Goal: Information Seeking & Learning: Learn about a topic

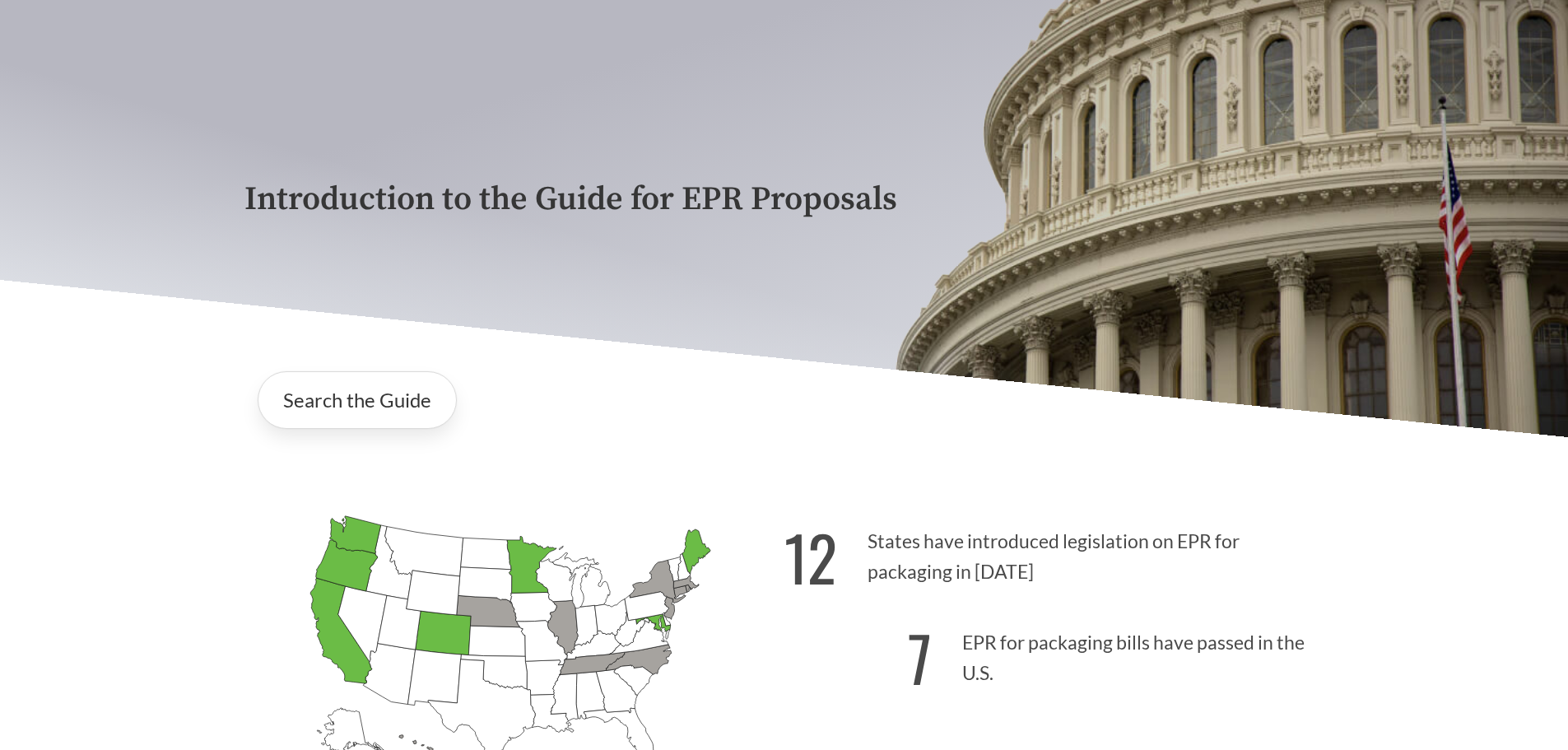
scroll to position [83, 0]
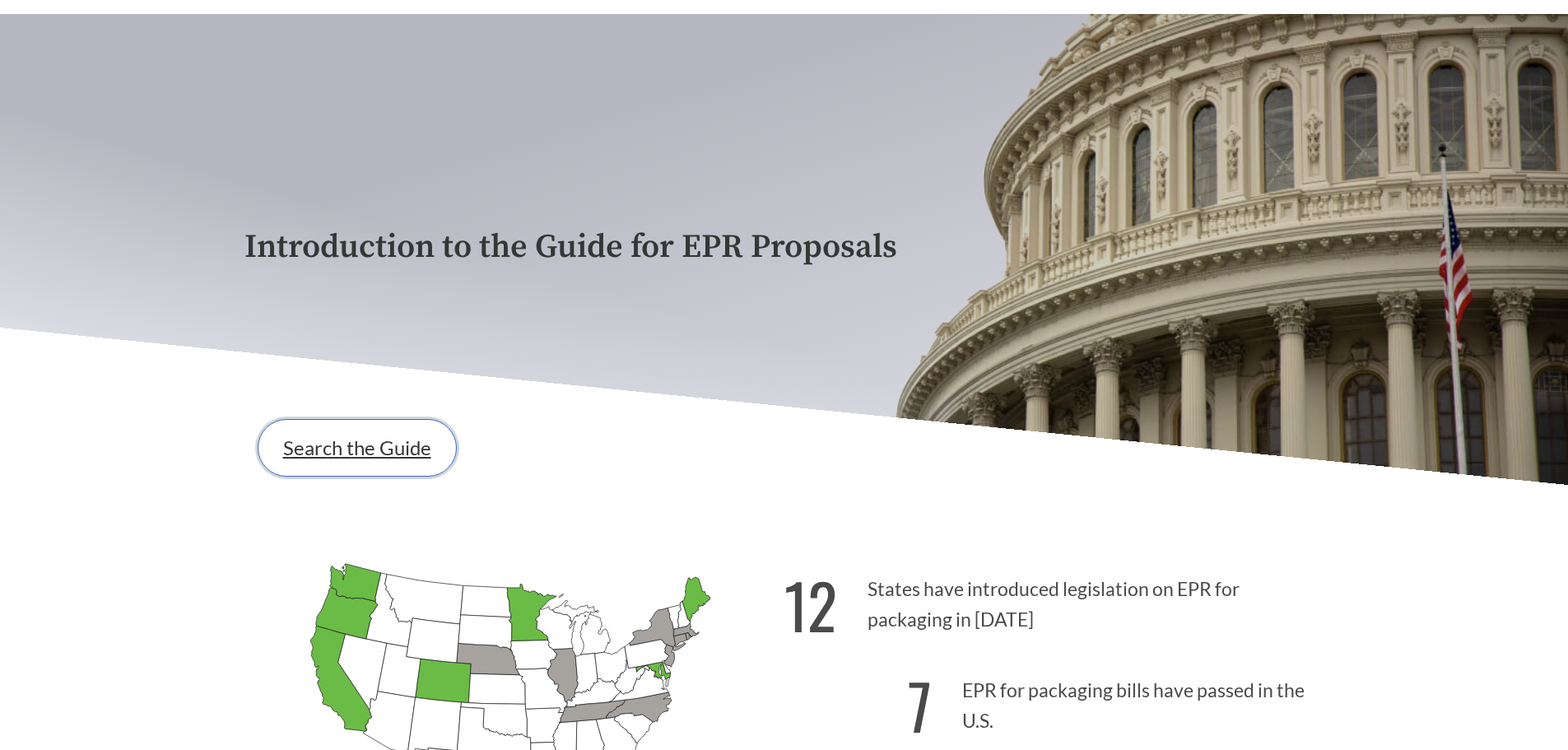
click at [333, 463] on link "Search the Guide" at bounding box center [357, 448] width 199 height 58
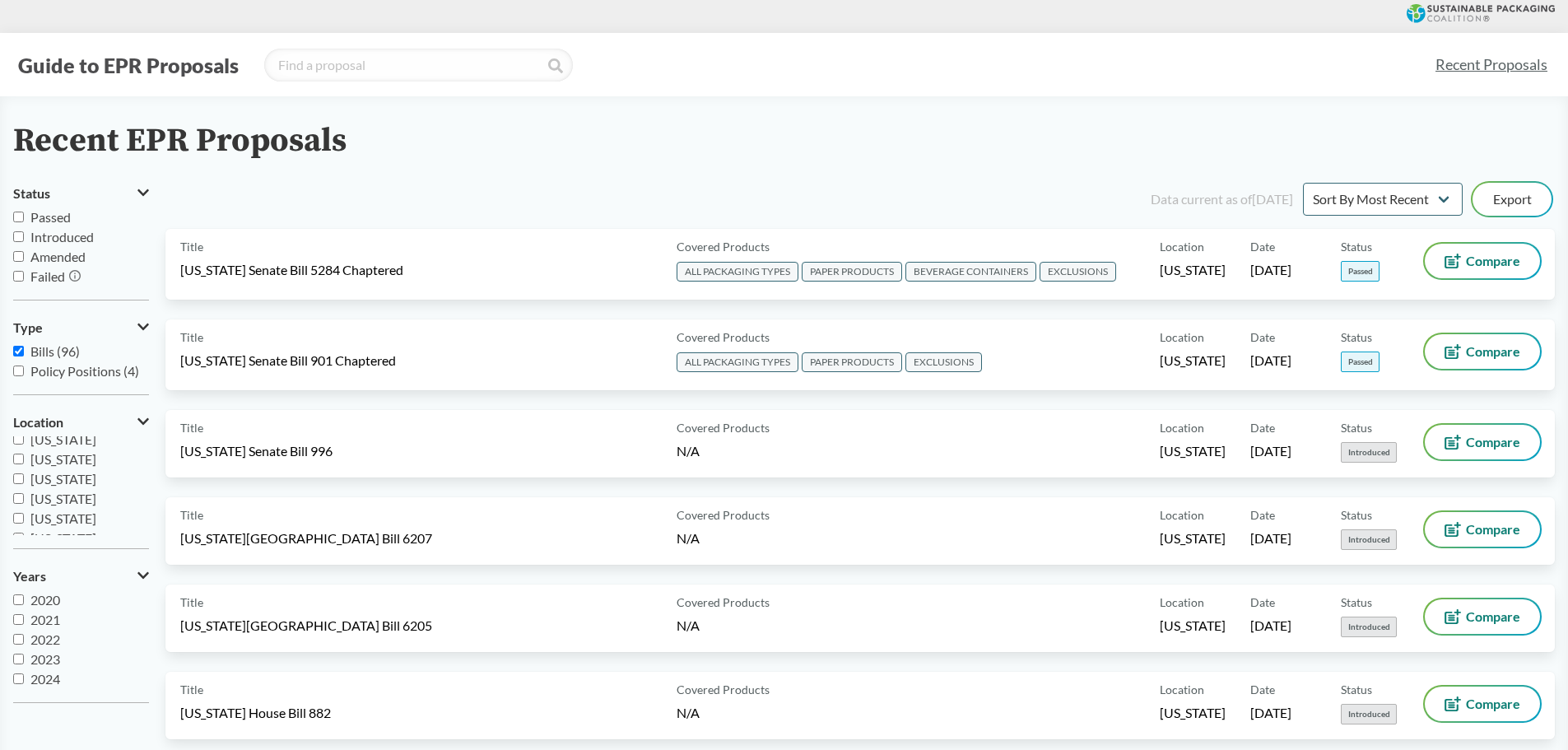
scroll to position [247, 0]
click at [68, 497] on span "[US_STATE]" at bounding box center [63, 494] width 66 height 16
click at [24, 497] on input "[US_STATE]" at bounding box center [19, 495] width 11 height 11
checkbox input "true"
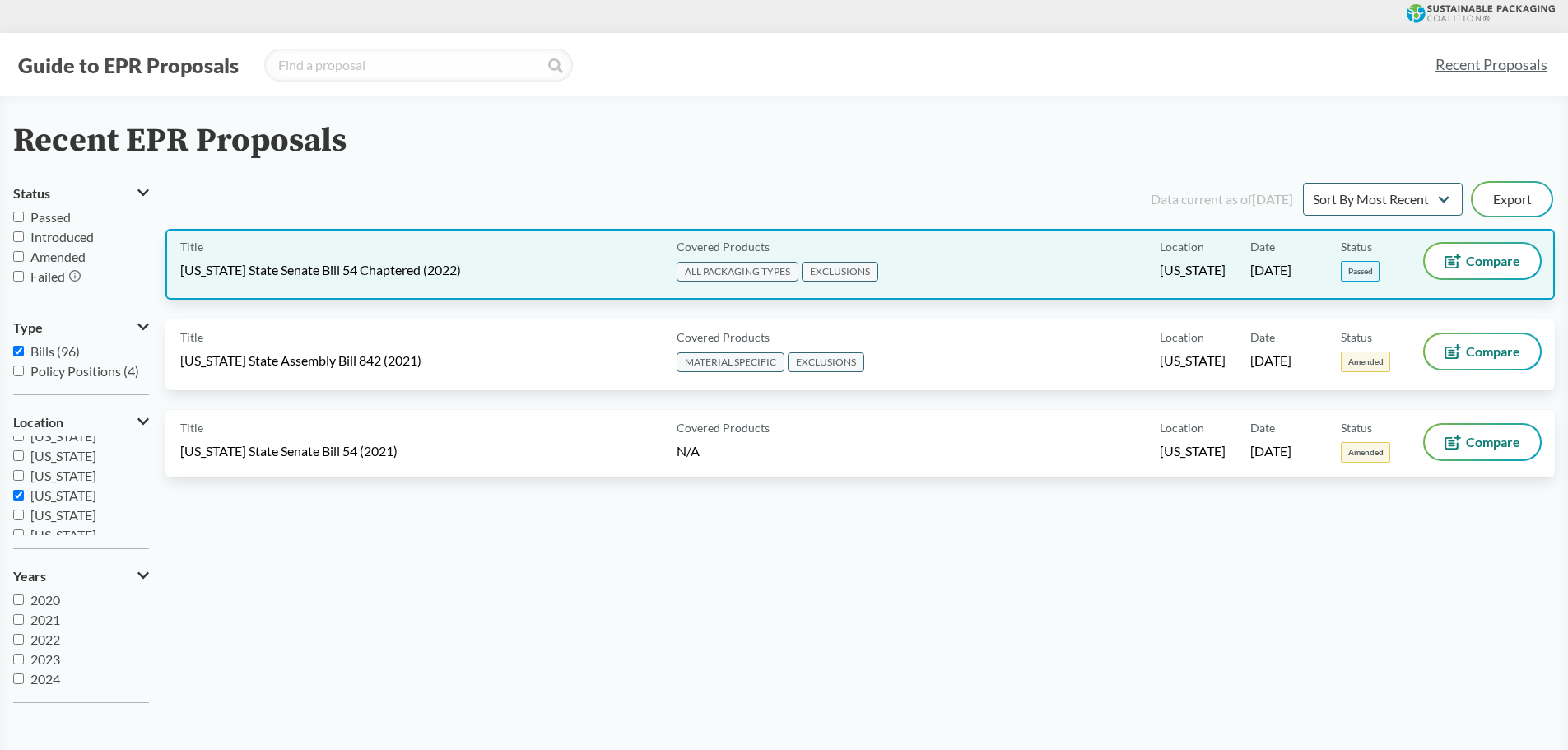
click at [368, 258] on div "Title [US_STATE] State Senate Bill 54 Chaptered (2022)" at bounding box center [425, 264] width 490 height 41
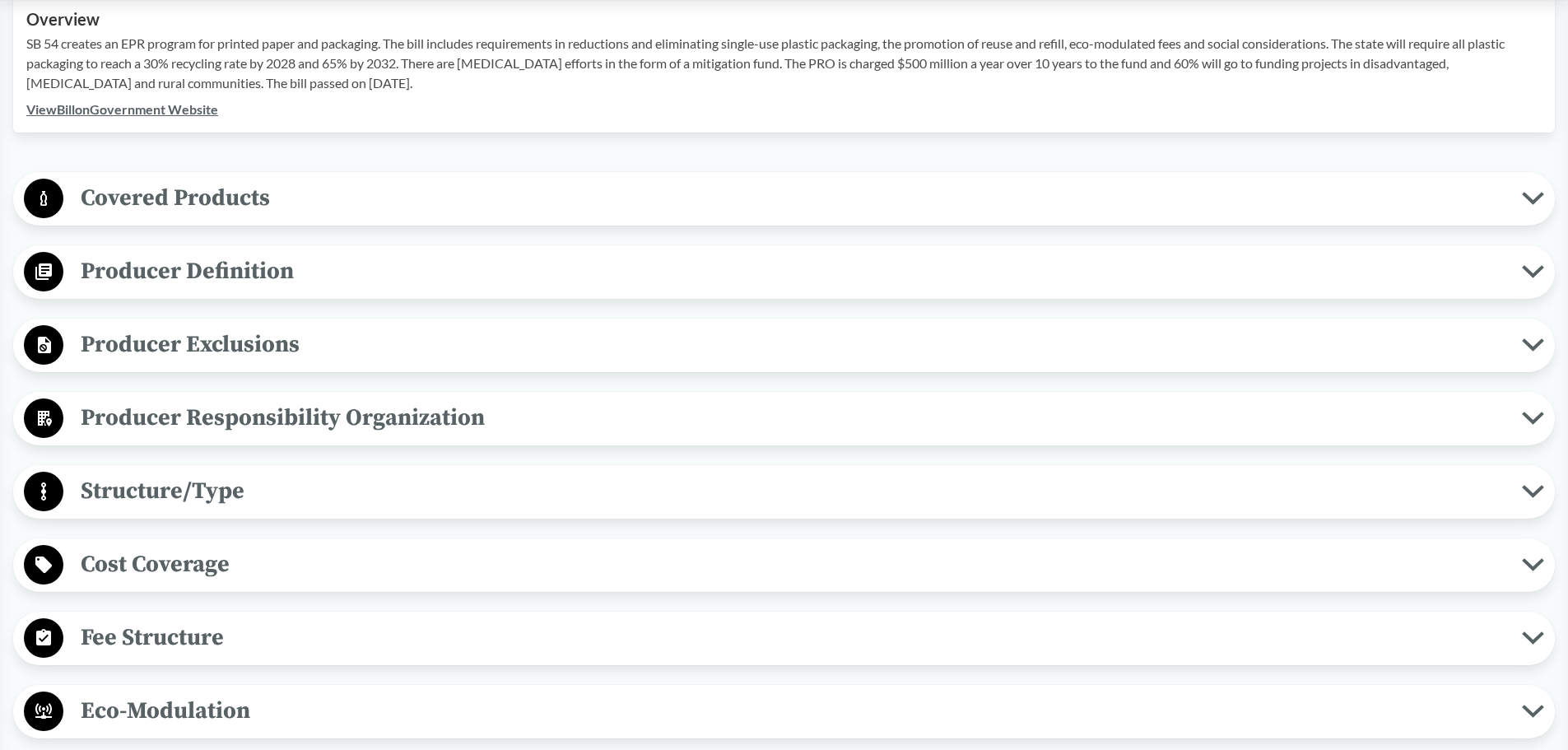
scroll to position [493, 0]
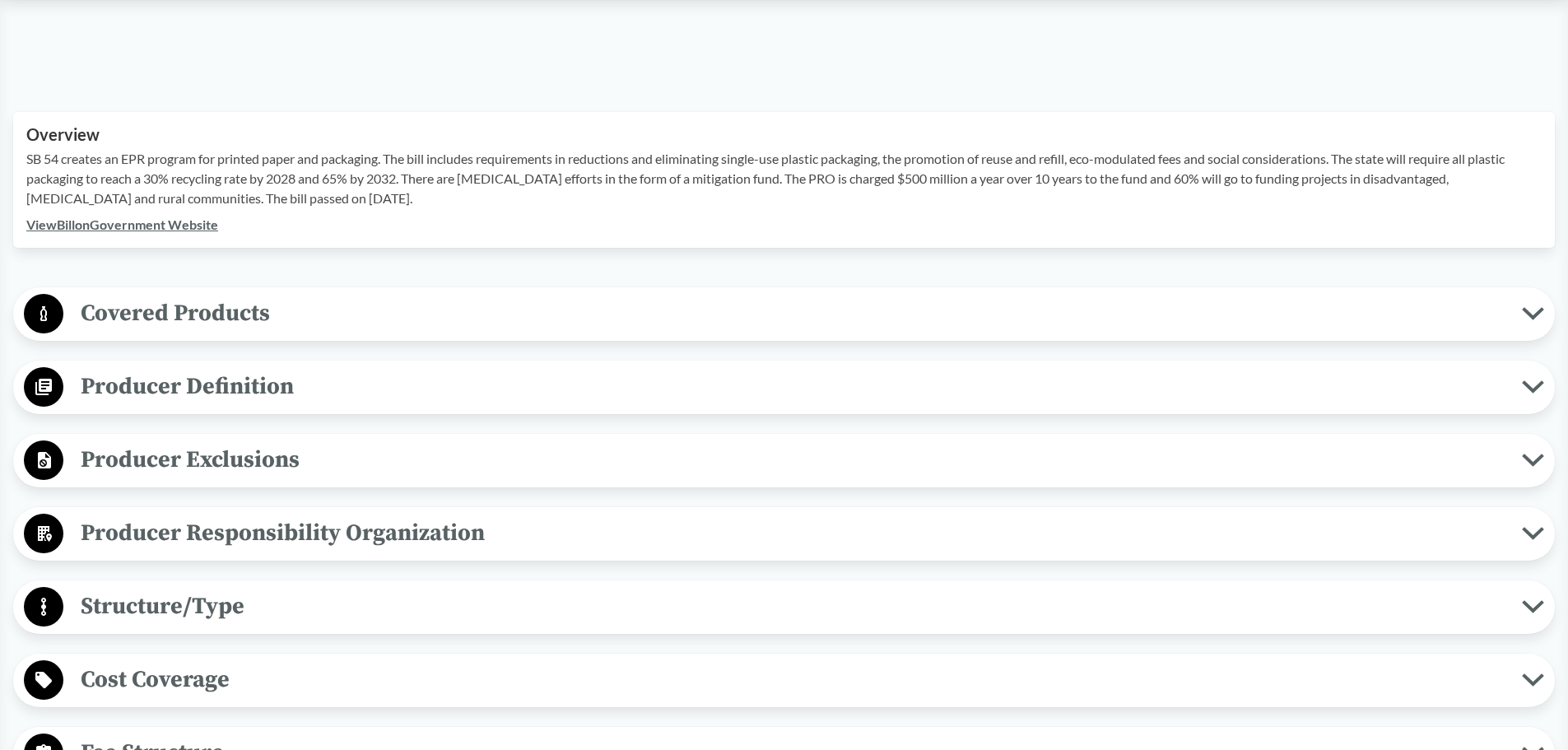
click at [391, 321] on span "Covered Products" at bounding box center [793, 313] width 1459 height 37
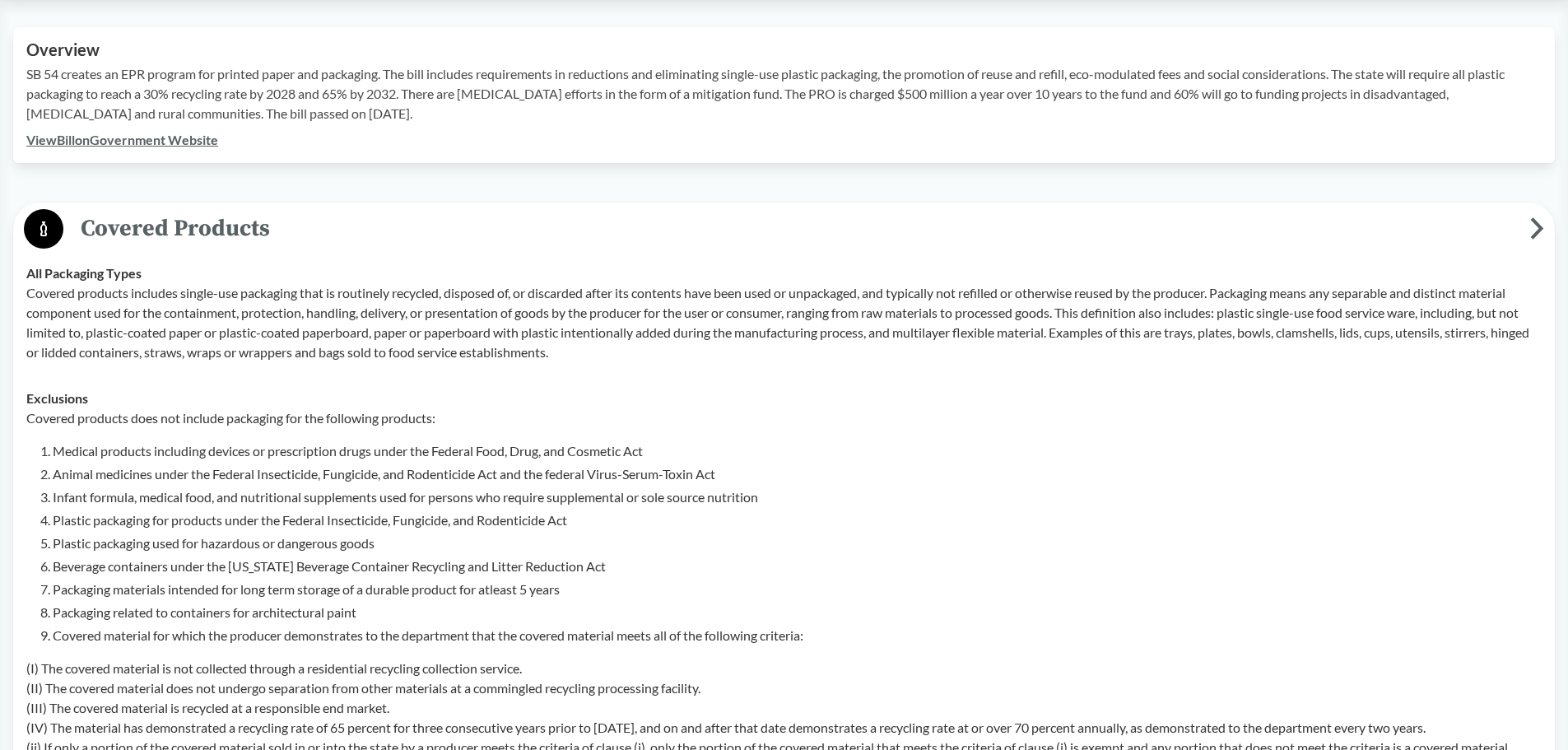
scroll to position [659, 0]
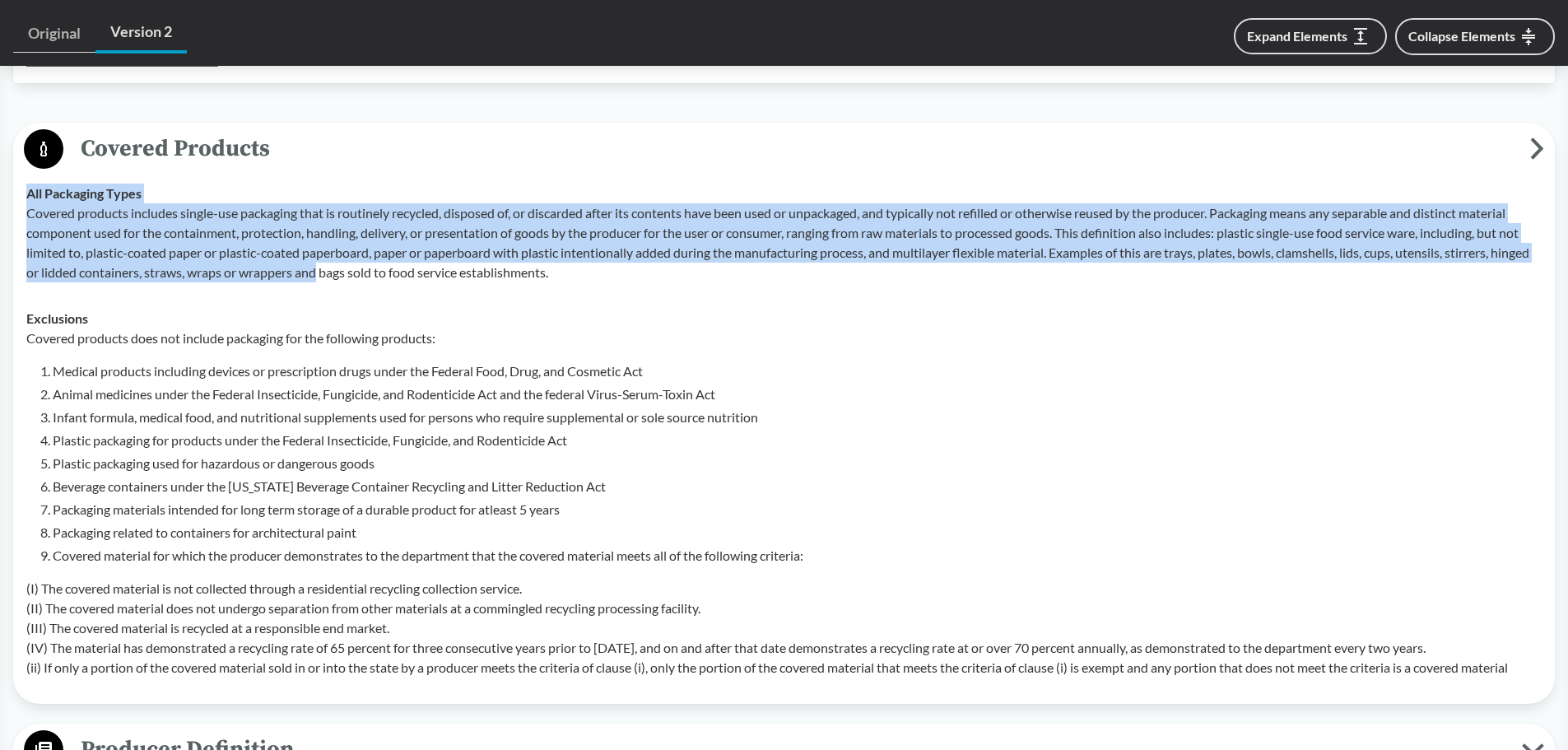
drag, startPoint x: 29, startPoint y: 199, endPoint x: 363, endPoint y: 270, distance: 341.5
click at [363, 270] on div "All Packaging Types Covered products includes single-use packaging that is rout…" at bounding box center [784, 233] width 1516 height 99
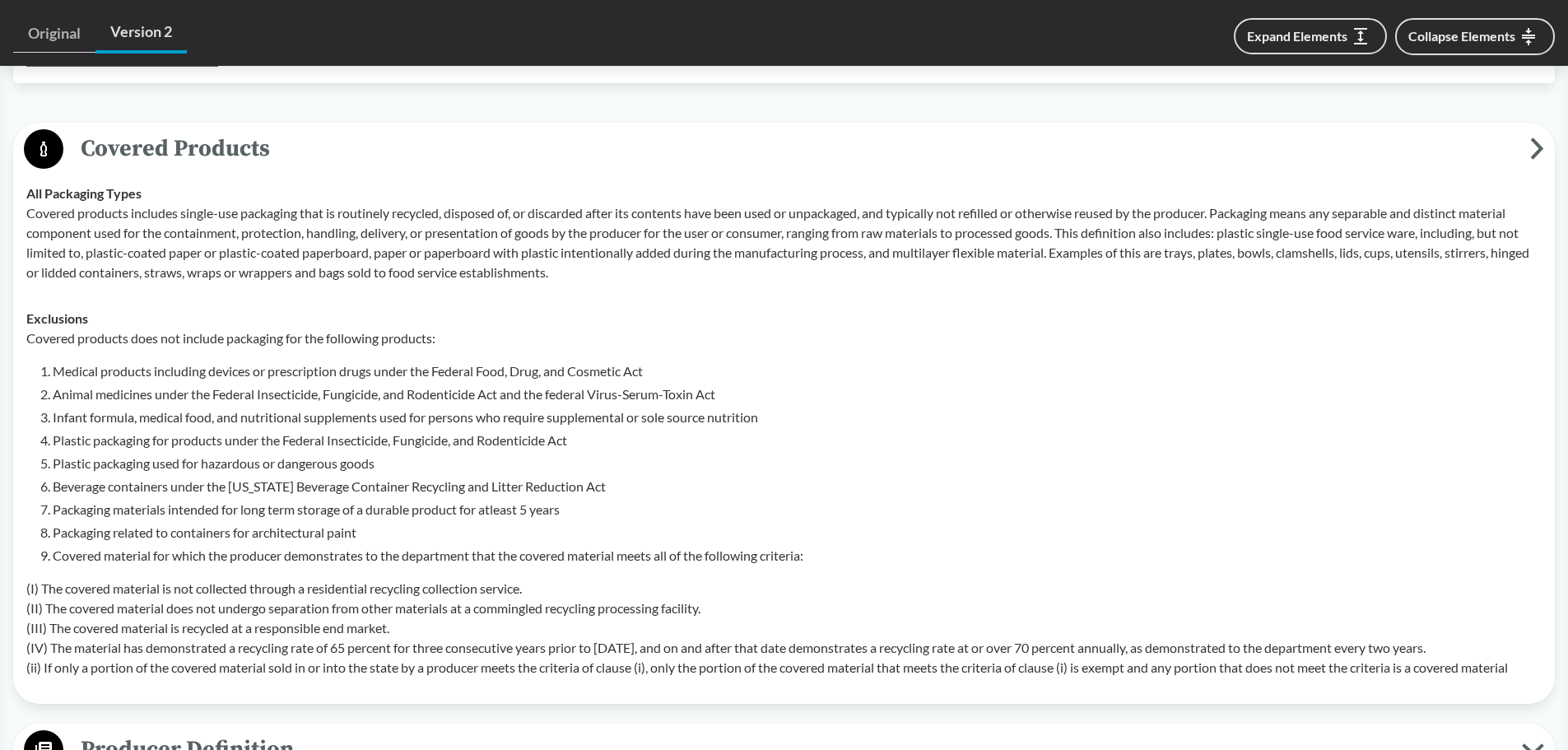
click at [707, 278] on p "Covered products includes single-use packaging that is routinely recycled, disp…" at bounding box center [784, 243] width 1516 height 79
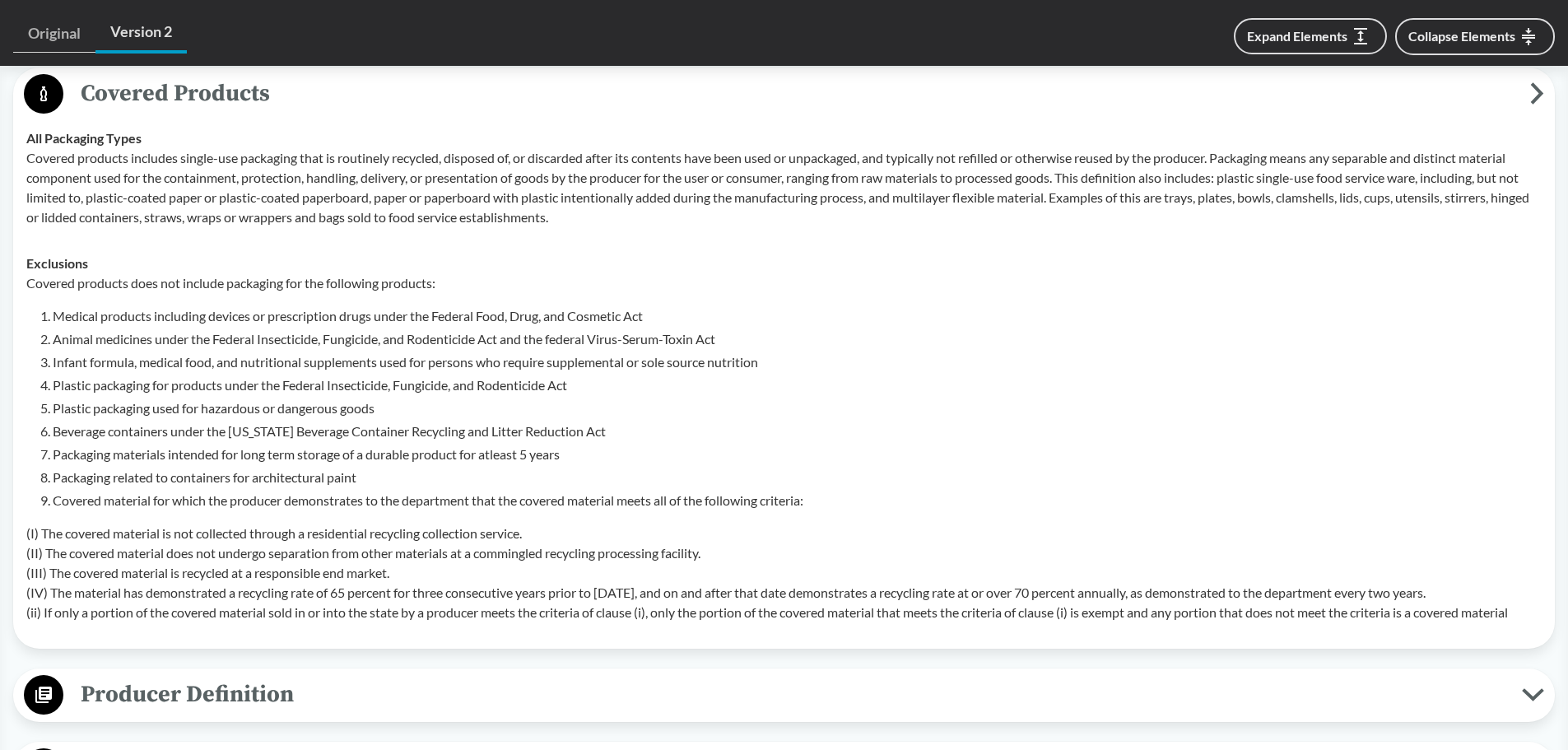
scroll to position [741, 0]
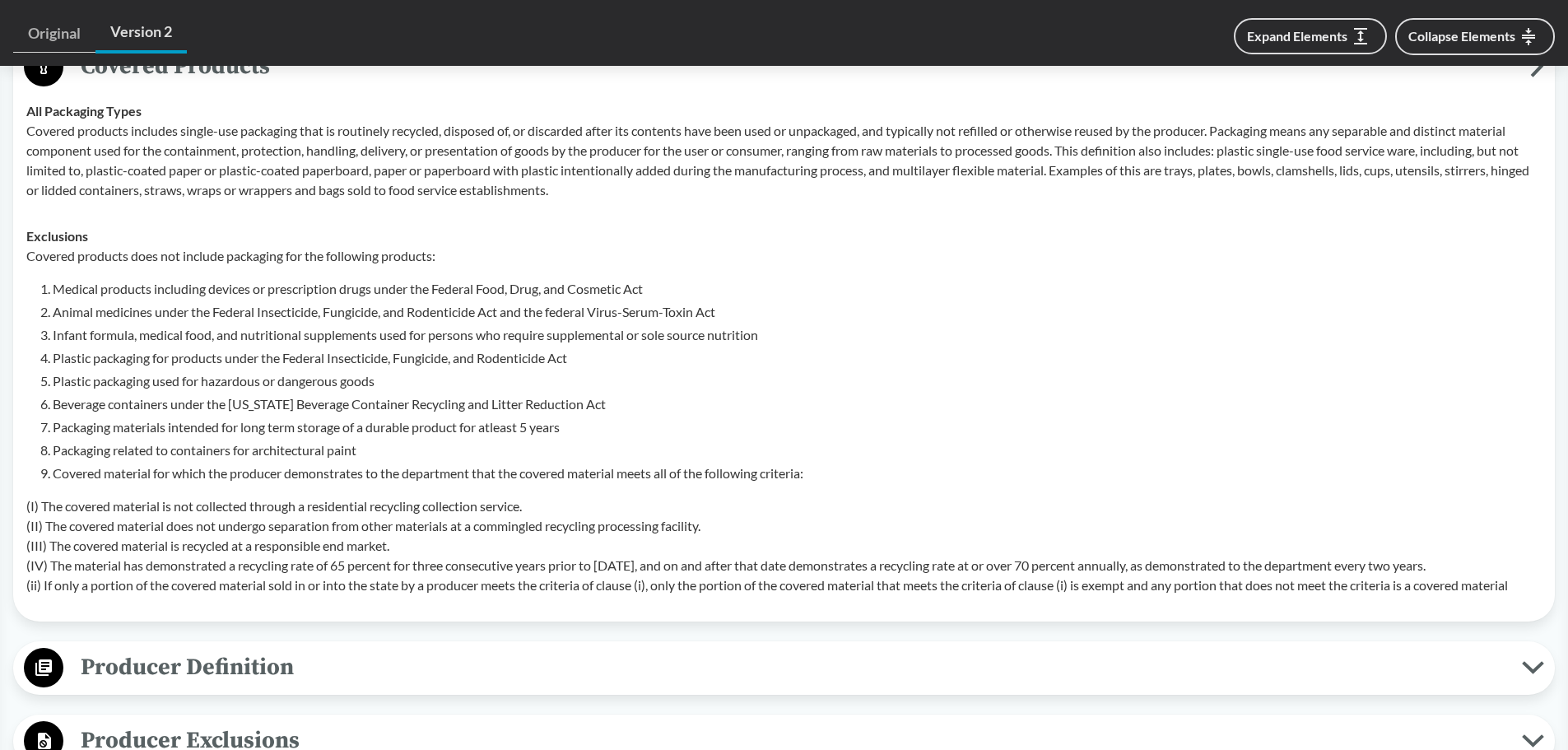
click at [611, 286] on li "Medical products including devices or prescription drugs under the Federal Food…" at bounding box center [797, 288] width 1489 height 20
click at [60, 286] on li "Medical products including devices or prescription drugs under the Federal Food…" at bounding box center [797, 288] width 1489 height 20
drag, startPoint x: 443, startPoint y: 286, endPoint x: 643, endPoint y: 291, distance: 200.1
click at [643, 291] on li "Medical products including devices or prescription drugs under the Federal Food…" at bounding box center [797, 288] width 1489 height 20
drag, startPoint x: 232, startPoint y: 254, endPoint x: 281, endPoint y: 247, distance: 49.5
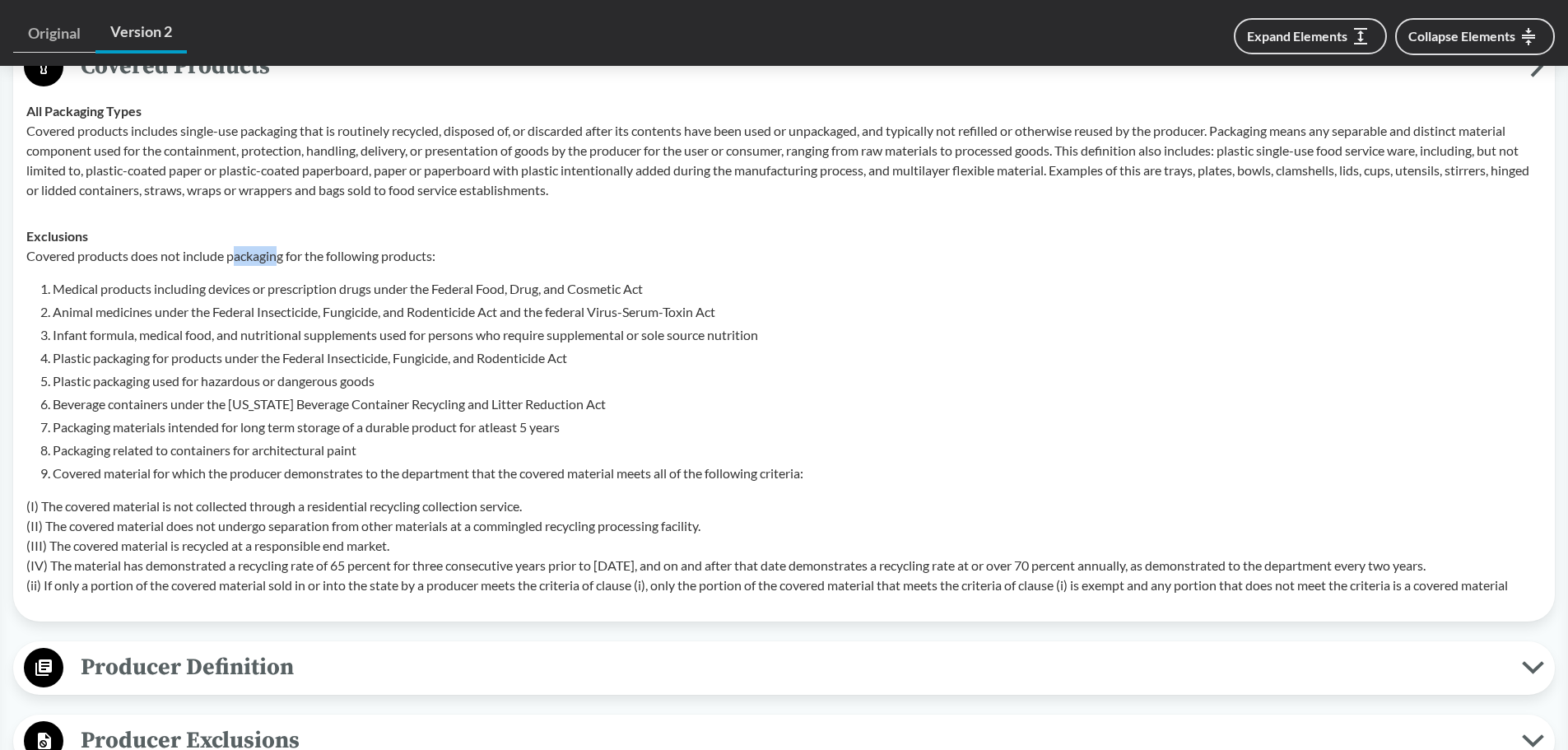
click at [281, 247] on p "Covered products does not include packaging for the following products:" at bounding box center [784, 256] width 1516 height 20
click at [300, 338] on li "Infant formula, medical food, and nutritional supplements used for persons who …" at bounding box center [797, 335] width 1489 height 20
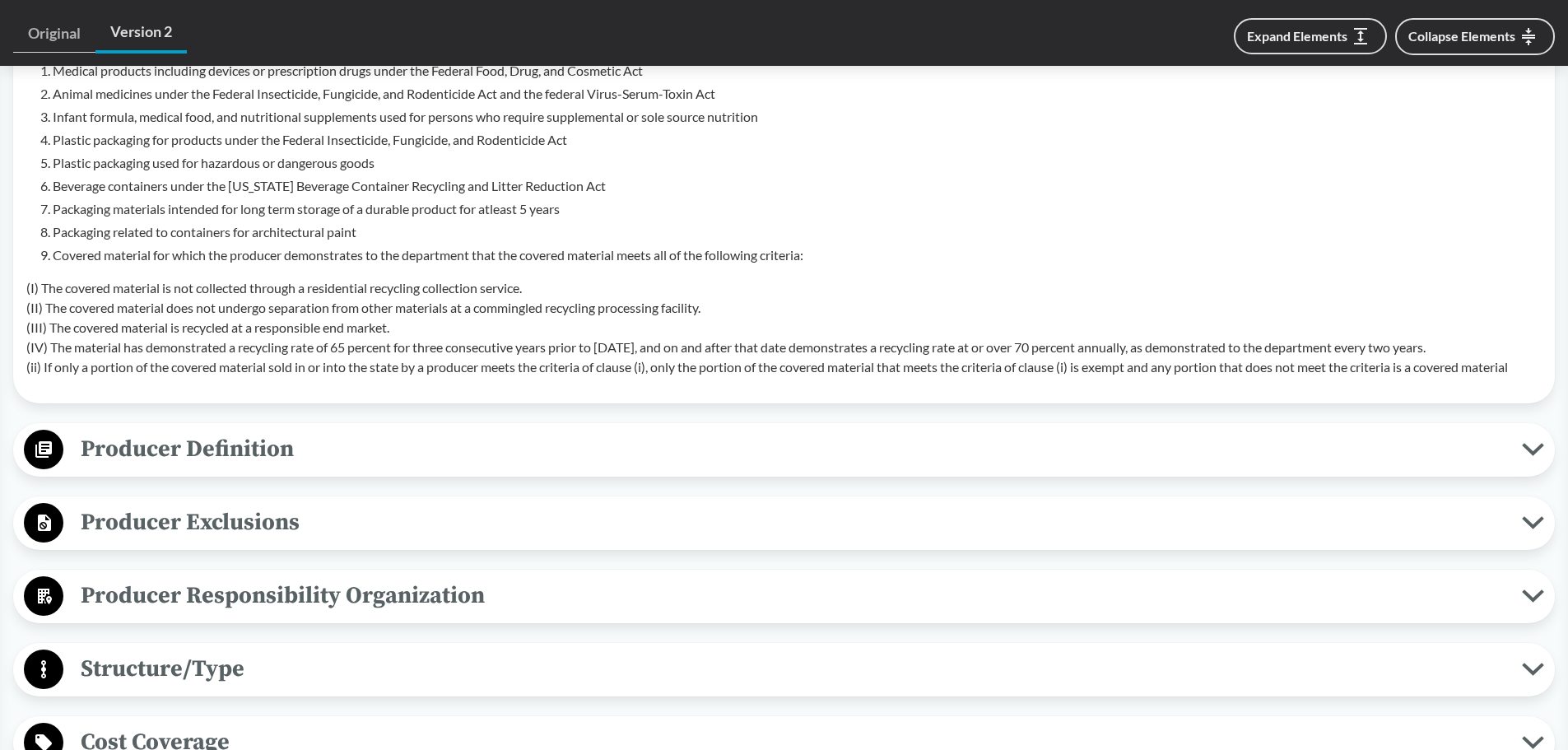
scroll to position [1071, 0]
